Goal: Task Accomplishment & Management: Use online tool/utility

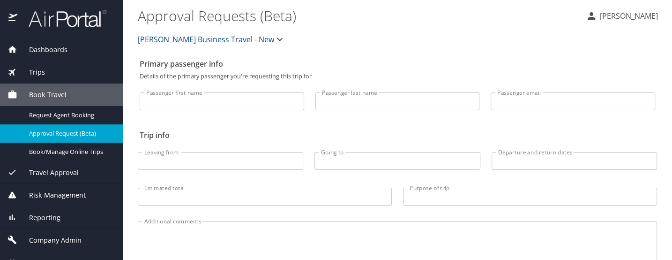
click at [35, 73] on span "Trips" at bounding box center [31, 72] width 28 height 10
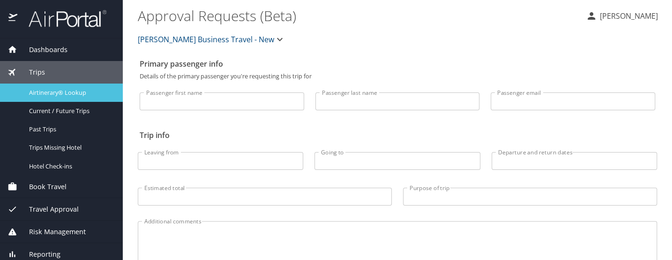
click at [48, 97] on link "Airtinerary® Lookup" at bounding box center [61, 92] width 123 height 18
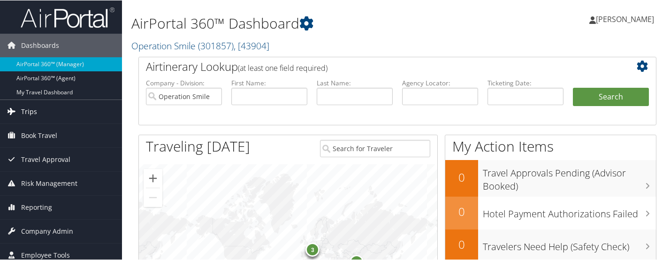
click at [38, 108] on link "Trips" at bounding box center [61, 110] width 122 height 23
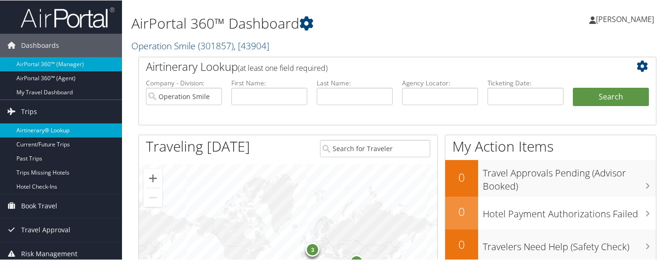
click at [49, 129] on link "Airtinerary® Lookup" at bounding box center [61, 130] width 122 height 14
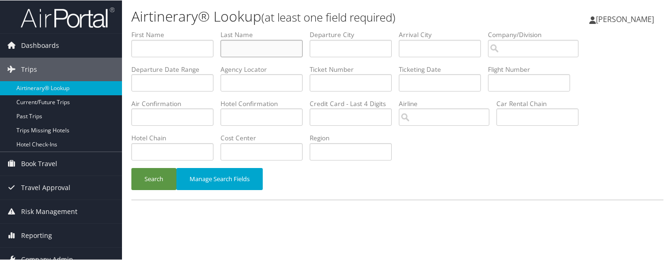
click at [252, 39] on input "text" at bounding box center [261, 47] width 82 height 17
type input "ugbong"
click at [146, 167] on button "Search" at bounding box center [153, 178] width 45 height 22
